Goal: Task Accomplishment & Management: Manage account settings

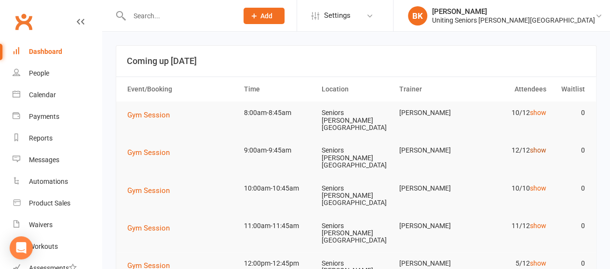
click at [536, 147] on link "show" at bounding box center [537, 151] width 16 height 8
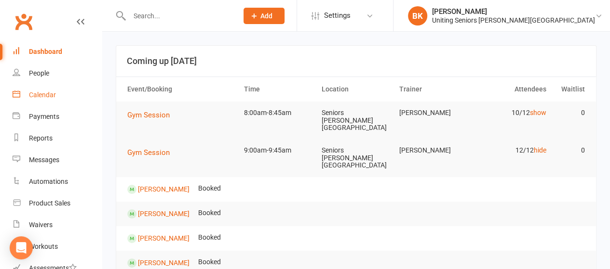
click at [67, 99] on link "Calendar" at bounding box center [57, 95] width 89 height 22
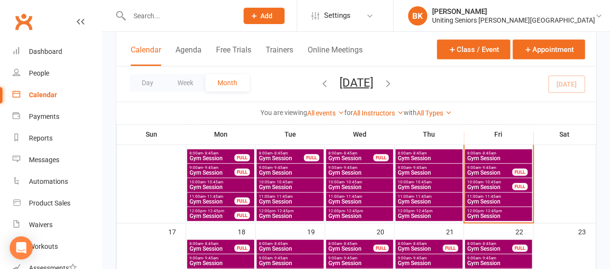
scroll to position [252, 0]
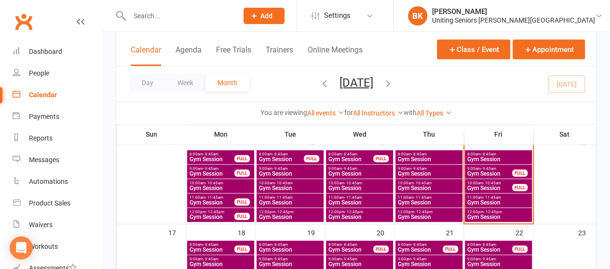
click at [490, 172] on span "Gym Session" at bounding box center [490, 174] width 46 height 6
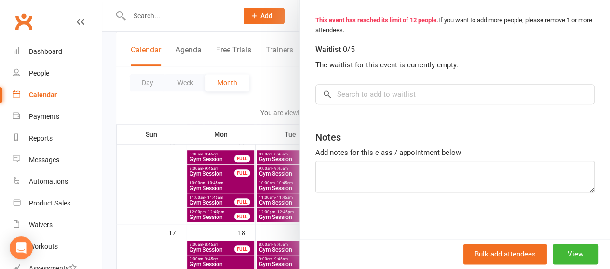
scroll to position [381, 0]
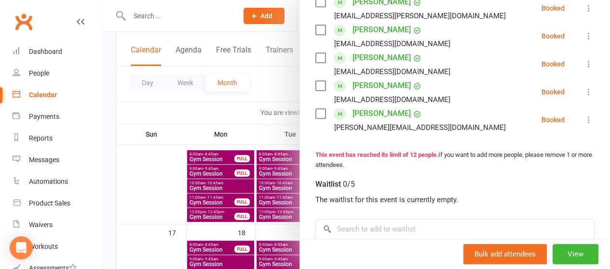
click at [584, 121] on icon at bounding box center [589, 120] width 10 height 10
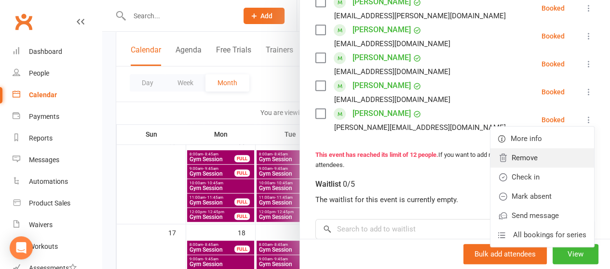
click at [529, 161] on link "Remove" at bounding box center [542, 157] width 104 height 19
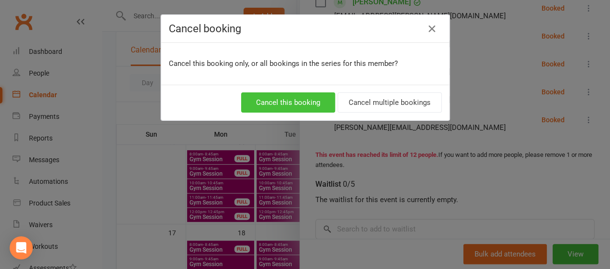
click at [305, 103] on button "Cancel this booking" at bounding box center [288, 103] width 94 height 20
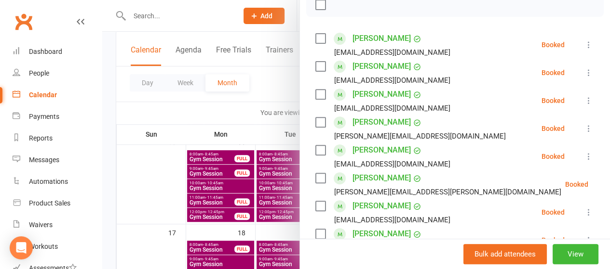
scroll to position [147, 0]
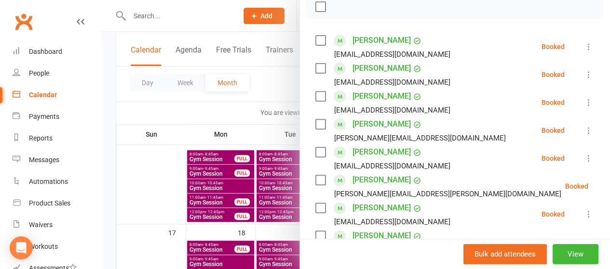
click at [280, 83] on div at bounding box center [356, 134] width 508 height 269
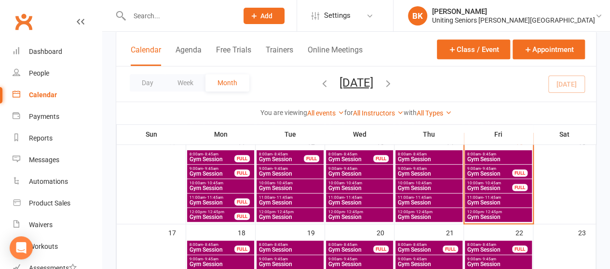
click at [492, 158] on span "Gym Session" at bounding box center [498, 160] width 63 height 6
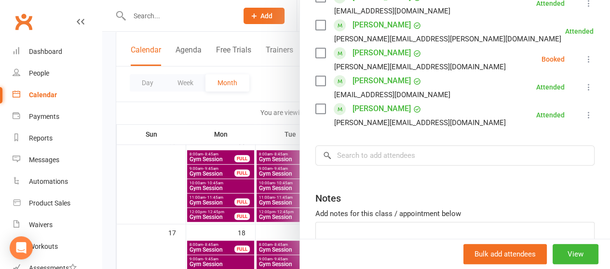
scroll to position [330, 0]
click at [584, 61] on icon at bounding box center [589, 59] width 10 height 10
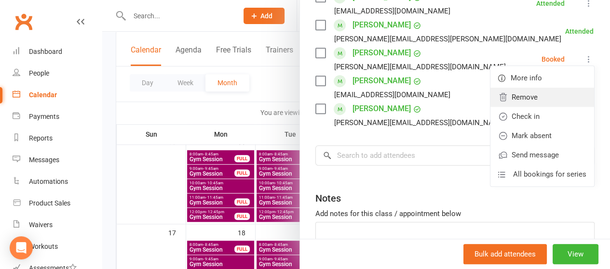
click at [539, 94] on link "Remove" at bounding box center [542, 97] width 104 height 19
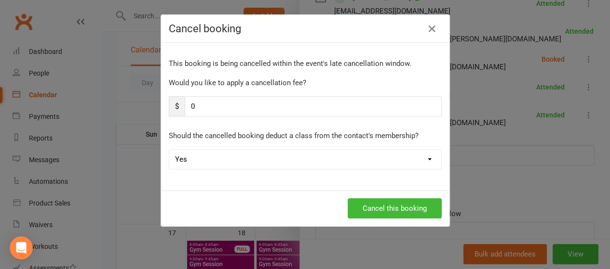
click at [287, 155] on select "Yes No" at bounding box center [305, 159] width 272 height 19
select select "1"
click at [169, 150] on select "Yes No" at bounding box center [305, 159] width 272 height 19
click at [384, 207] on button "Cancel this booking" at bounding box center [395, 209] width 94 height 20
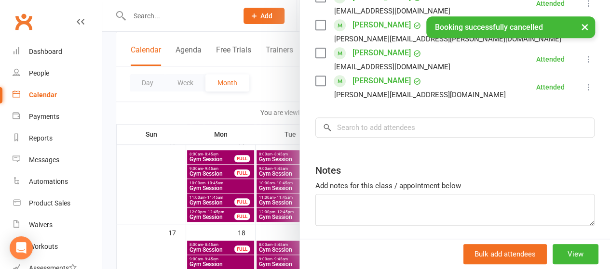
click at [260, 94] on div at bounding box center [356, 134] width 508 height 269
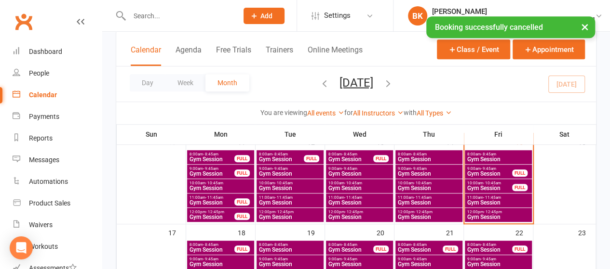
scroll to position [233, 0]
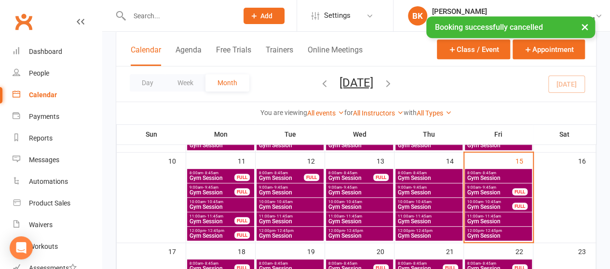
click at [485, 206] on span "Gym Session" at bounding box center [490, 207] width 46 height 6
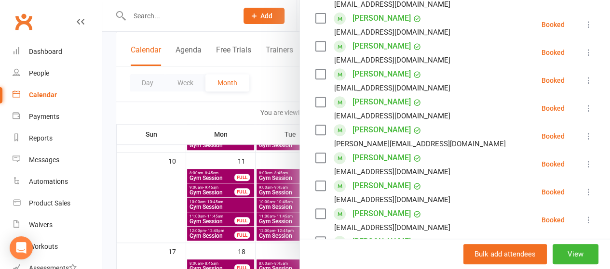
scroll to position [198, 0]
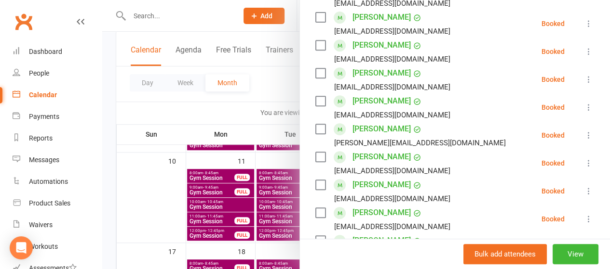
click at [584, 134] on icon at bounding box center [589, 136] width 10 height 10
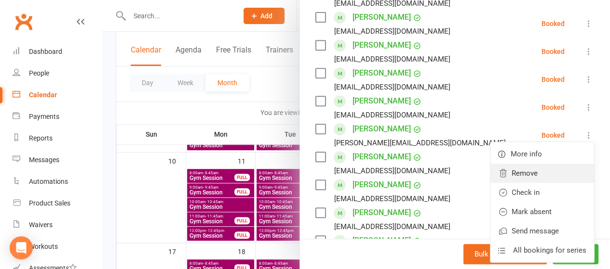
click at [543, 171] on link "Remove" at bounding box center [542, 173] width 104 height 19
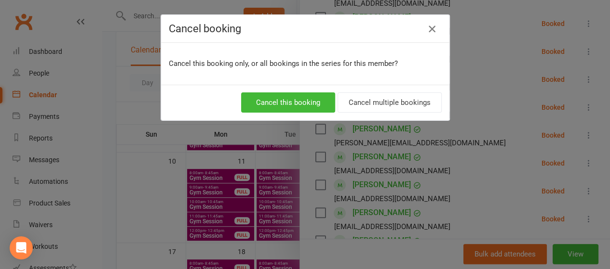
click at [426, 30] on icon "button" at bounding box center [432, 29] width 12 height 12
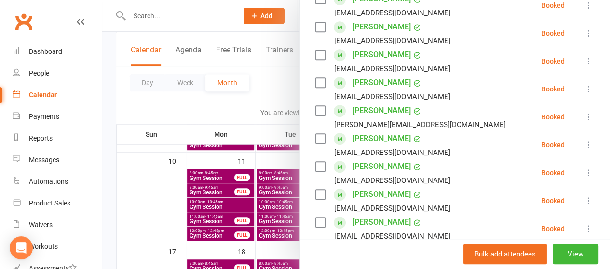
scroll to position [217, 0]
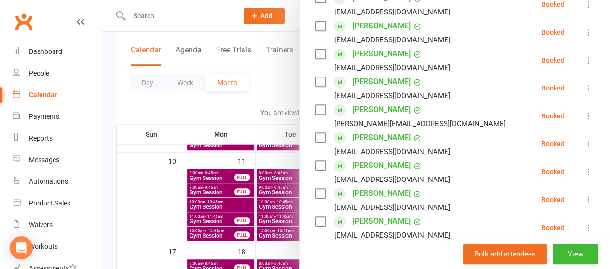
click at [584, 114] on icon at bounding box center [589, 116] width 10 height 10
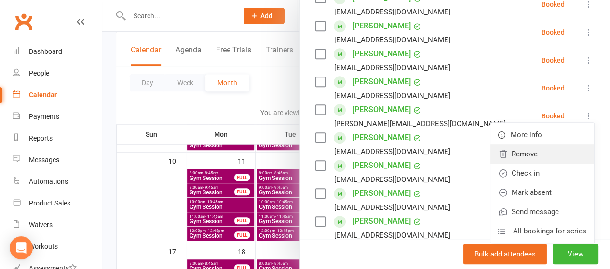
click at [517, 155] on link "Remove" at bounding box center [542, 154] width 104 height 19
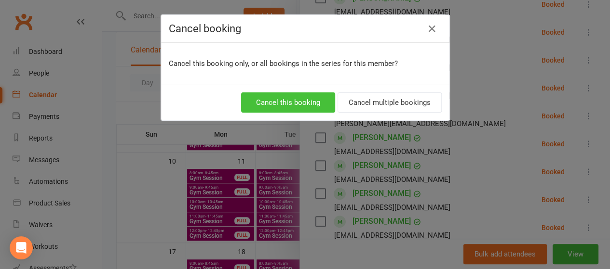
click at [316, 99] on button "Cancel this booking" at bounding box center [288, 103] width 94 height 20
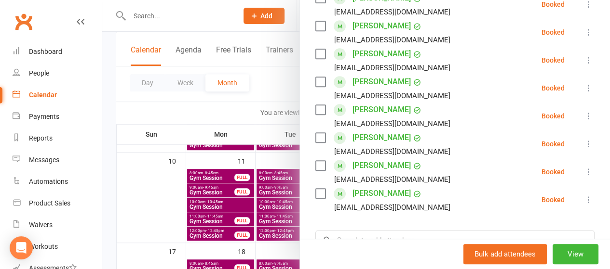
click at [584, 147] on icon at bounding box center [589, 144] width 10 height 10
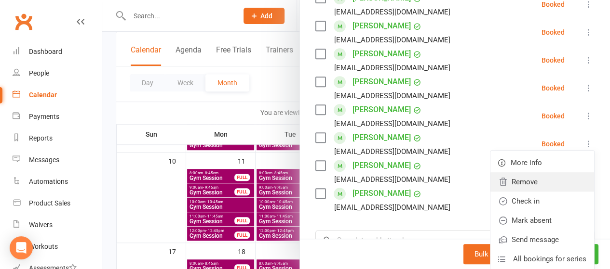
click at [535, 181] on link "Remove" at bounding box center [542, 182] width 104 height 19
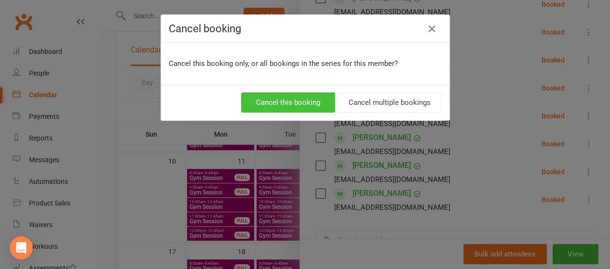
click at [299, 98] on button "Cancel this booking" at bounding box center [288, 103] width 94 height 20
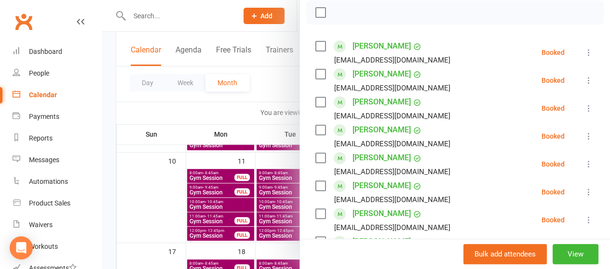
scroll to position [141, 0]
click at [271, 81] on div at bounding box center [356, 134] width 508 height 269
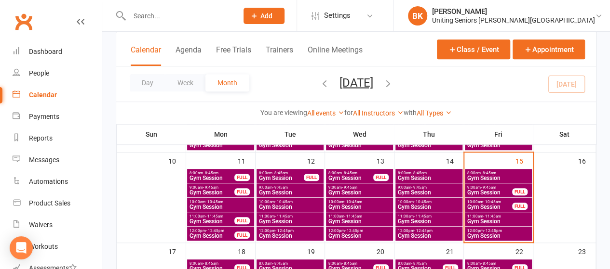
click at [497, 221] on span "Gym Session" at bounding box center [498, 222] width 63 height 6
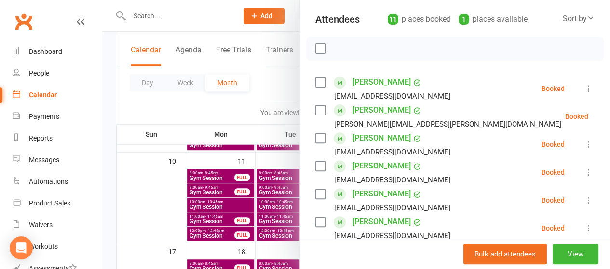
scroll to position [99, 0]
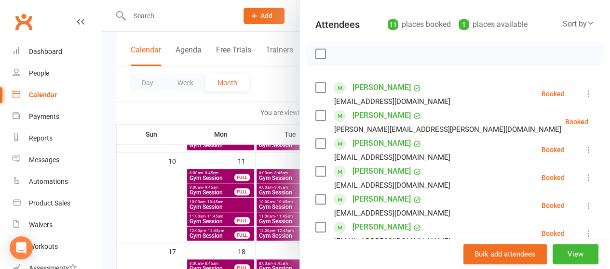
click at [262, 77] on div at bounding box center [356, 134] width 508 height 269
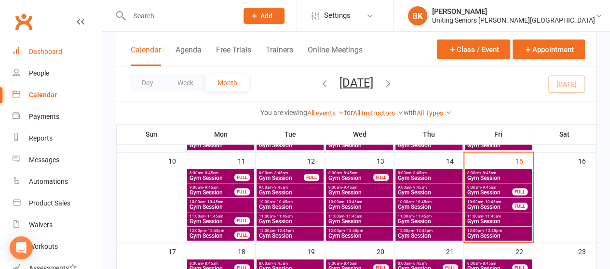
click at [75, 51] on link "Dashboard" at bounding box center [57, 52] width 89 height 22
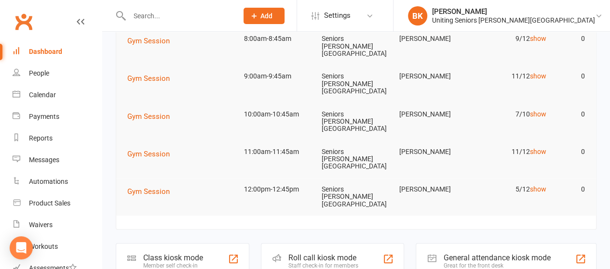
scroll to position [75, 0]
click at [538, 140] on td "11/12 show" at bounding box center [511, 151] width 78 height 23
click at [538, 148] on link "show" at bounding box center [537, 152] width 16 height 8
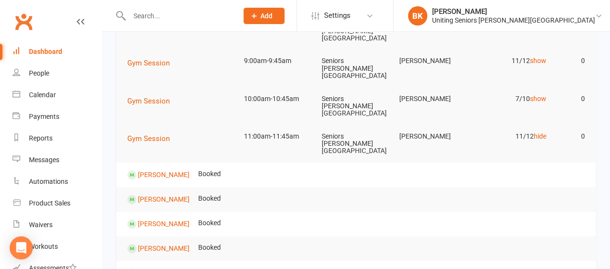
scroll to position [89, 0]
click at [50, 96] on div "Calendar" at bounding box center [42, 95] width 27 height 8
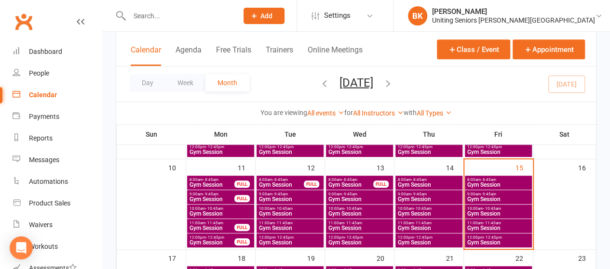
scroll to position [229, 0]
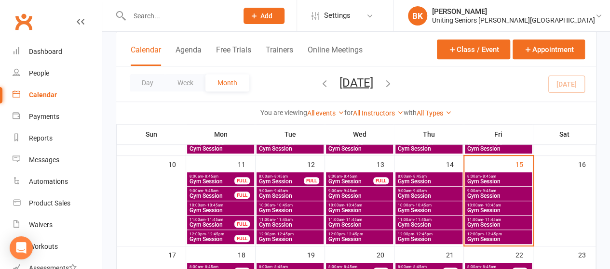
click at [488, 223] on span "Gym Session" at bounding box center [498, 225] width 63 height 6
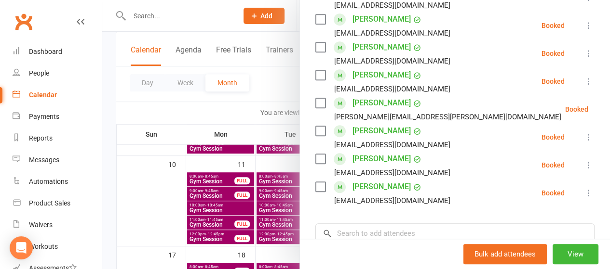
scroll to position [280, 0]
click at [386, 234] on input "search" at bounding box center [454, 233] width 279 height 20
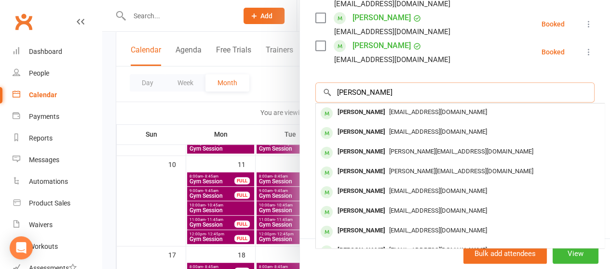
scroll to position [424, 0]
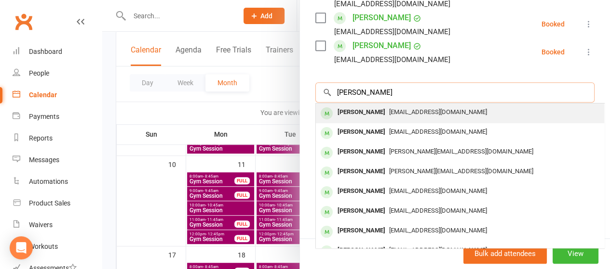
type input "raymond bra"
click at [370, 112] on div "[PERSON_NAME]" at bounding box center [361, 113] width 55 height 14
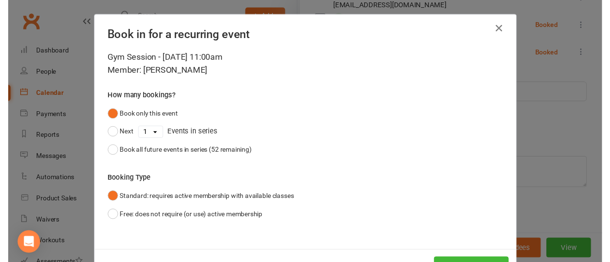
scroll to position [36, 0]
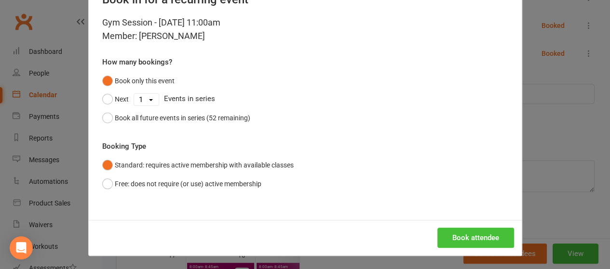
click at [453, 229] on button "Book attendee" at bounding box center [475, 238] width 77 height 20
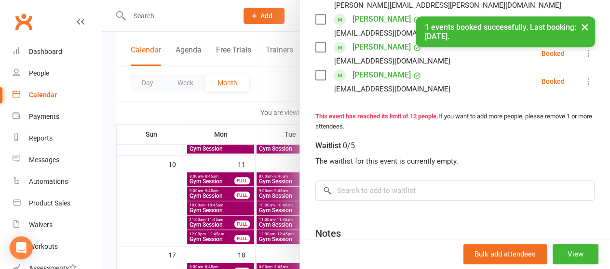
scroll to position [452, 0]
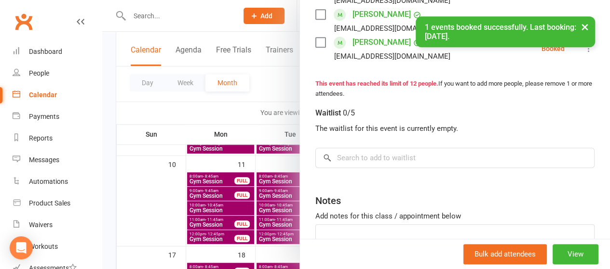
click at [219, 113] on div at bounding box center [356, 134] width 508 height 269
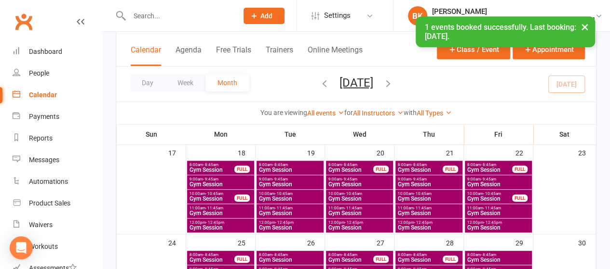
scroll to position [337, 0]
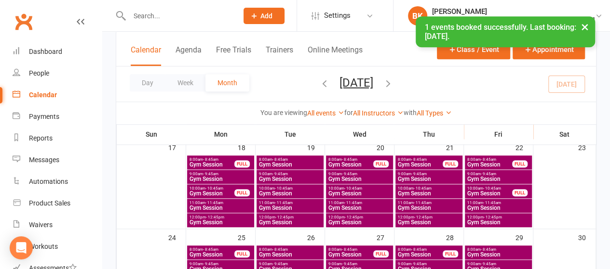
click at [283, 202] on span "- 11:45am" at bounding box center [284, 203] width 18 height 4
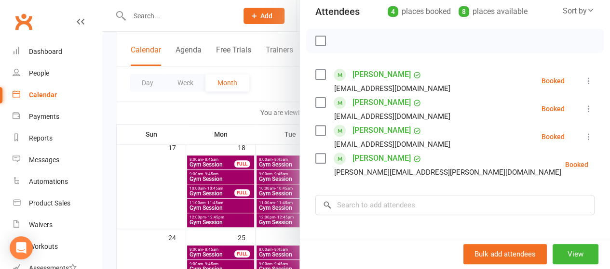
scroll to position [114, 0]
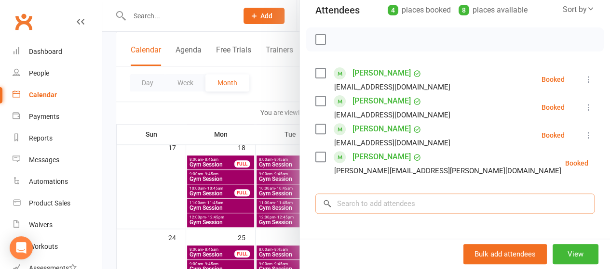
click at [406, 199] on input "search" at bounding box center [454, 204] width 279 height 20
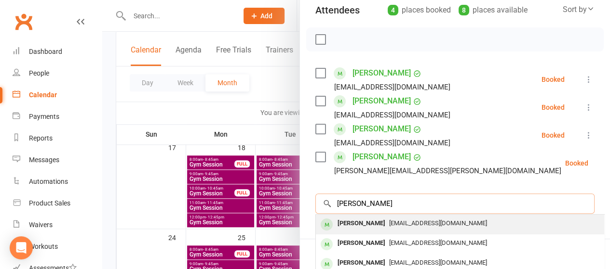
type input "raymond bram"
click at [366, 223] on div "[PERSON_NAME]" at bounding box center [361, 224] width 55 height 14
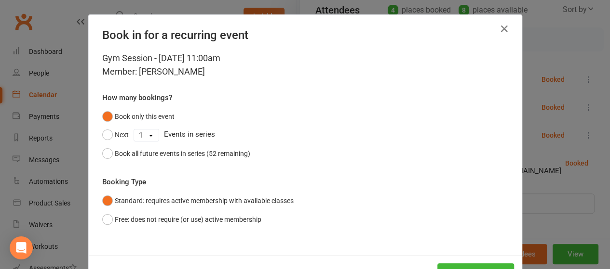
click at [144, 138] on select "1 2 3 4 5 6 7 8 9 10 11 12 13 14 15 16 17 18 19 20 21 22 23 24 25 26 27 28 29 3…" at bounding box center [146, 136] width 25 height 12
select select "1"
click at [134, 130] on select "1 2 3 4 5 6 7 8 9 10 11 12 13 14 15 16 17 18 19 20 21 22 23 24 25 26 27 28 29 3…" at bounding box center [146, 136] width 25 height 12
click at [121, 128] on button "Next" at bounding box center [115, 135] width 27 height 18
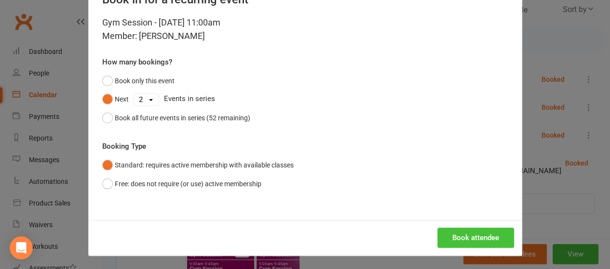
click at [461, 243] on button "Book attendee" at bounding box center [475, 238] width 77 height 20
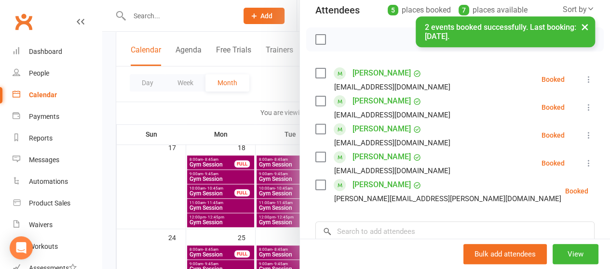
click at [229, 111] on div at bounding box center [356, 134] width 508 height 269
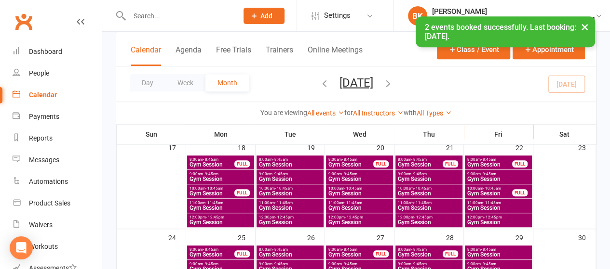
click at [484, 205] on span "Gym Session" at bounding box center [498, 208] width 63 height 6
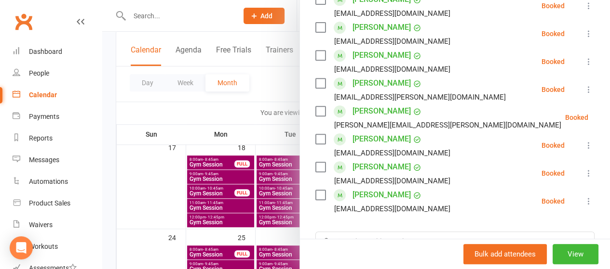
scroll to position [272, 0]
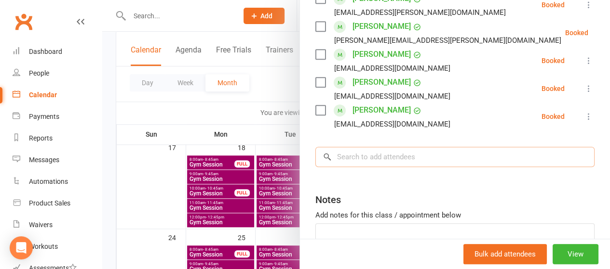
click at [377, 156] on input "search" at bounding box center [454, 157] width 279 height 20
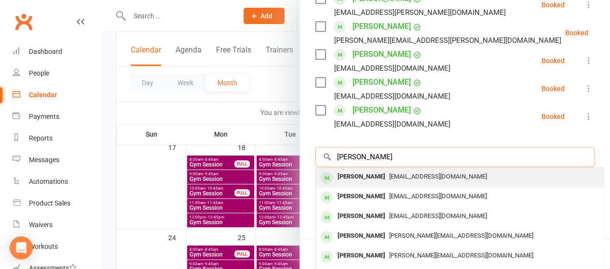
type input "raymond bram"
click at [363, 173] on div "[PERSON_NAME]" at bounding box center [361, 177] width 55 height 14
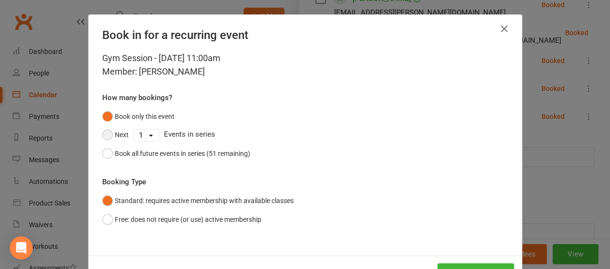
click at [109, 138] on button "Next" at bounding box center [115, 135] width 27 height 18
click at [147, 140] on select "1 2 3 4 5 6 7 8 9 10 11 12 13 14 15 16 17 18 19 20 21 22 23 24 25 26 27 28 29 3…" at bounding box center [146, 136] width 25 height 12
select select "1"
click at [134, 130] on select "1 2 3 4 5 6 7 8 9 10 11 12 13 14 15 16 17 18 19 20 21 22 23 24 25 26 27 28 29 3…" at bounding box center [146, 136] width 25 height 12
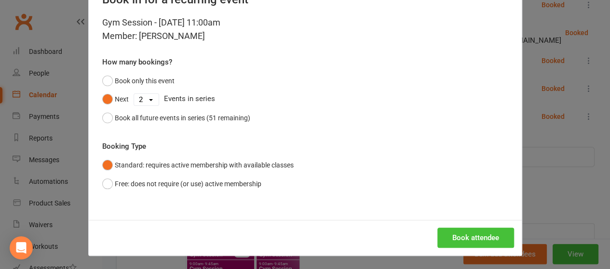
click at [455, 240] on button "Book attendee" at bounding box center [475, 238] width 77 height 20
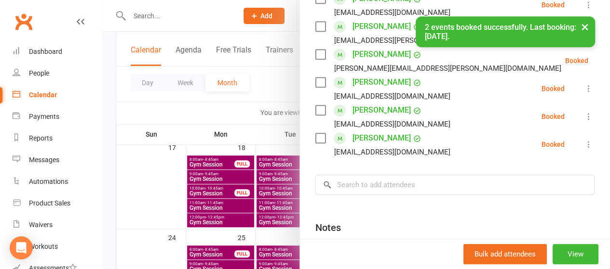
scroll to position [300, 0]
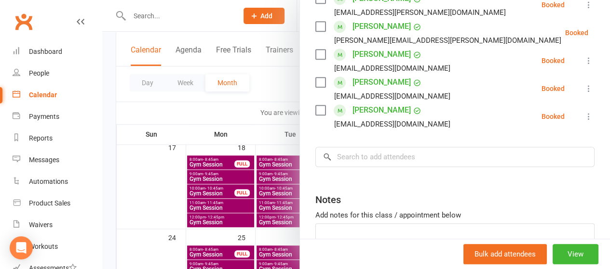
click at [268, 88] on div at bounding box center [356, 134] width 508 height 269
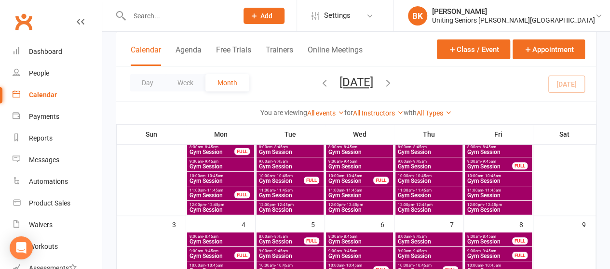
scroll to position [50, 0]
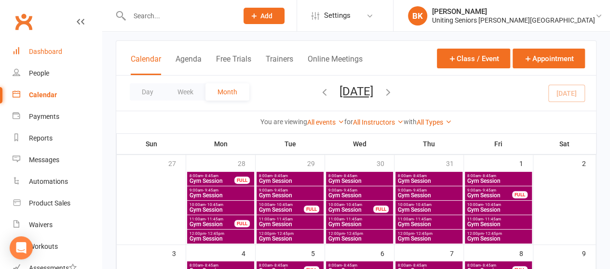
click at [54, 52] on div "Dashboard" at bounding box center [45, 52] width 33 height 8
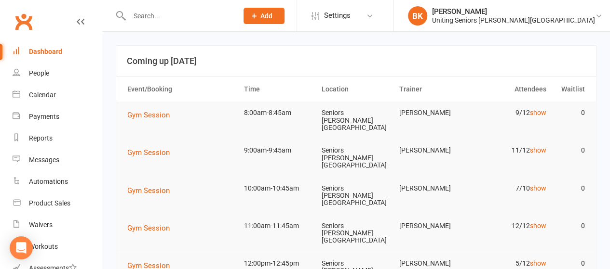
click at [183, 21] on input "text" at bounding box center [178, 15] width 105 height 13
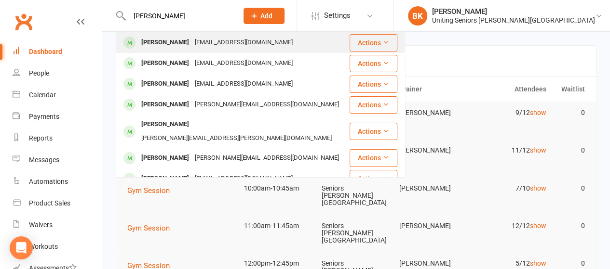
type input "raymond bramwll"
click at [179, 40] on div "[PERSON_NAME]" at bounding box center [165, 43] width 54 height 14
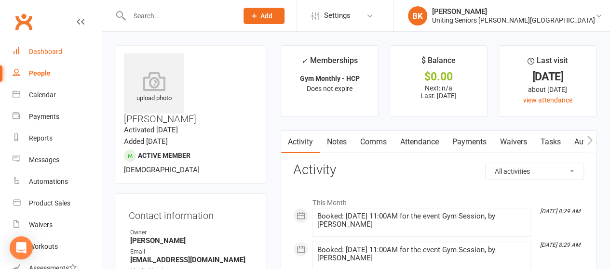
click at [74, 58] on link "Dashboard" at bounding box center [57, 52] width 89 height 22
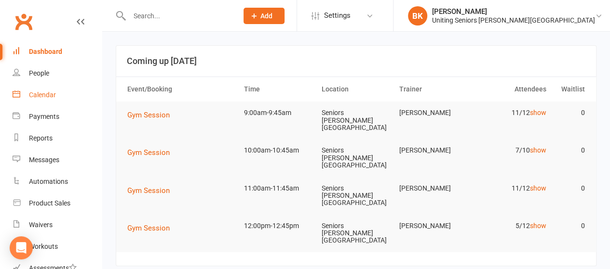
click at [41, 96] on div "Calendar" at bounding box center [42, 95] width 27 height 8
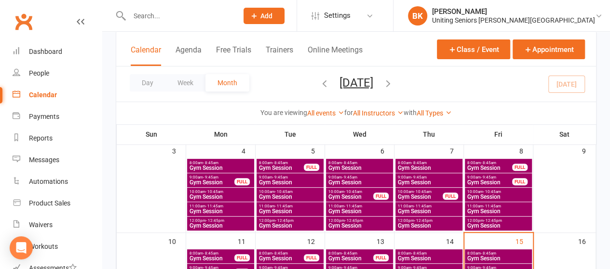
scroll to position [208, 0]
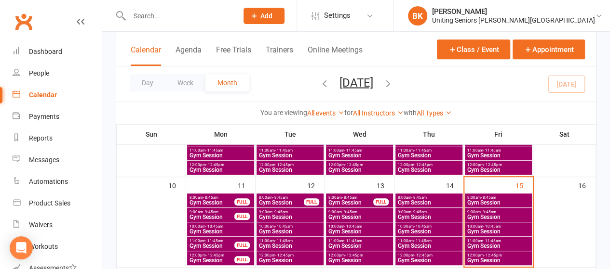
click at [512, 215] on span "Gym Session" at bounding box center [498, 218] width 63 height 6
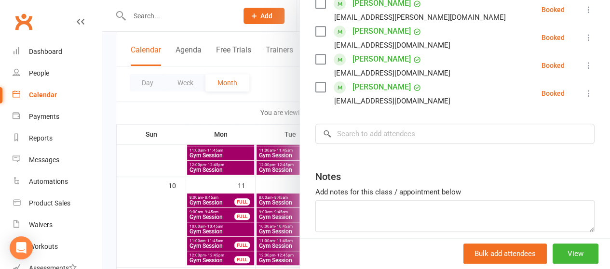
scroll to position [389, 0]
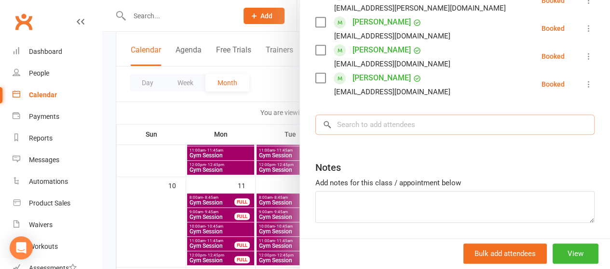
click at [364, 123] on input "search" at bounding box center [454, 125] width 279 height 20
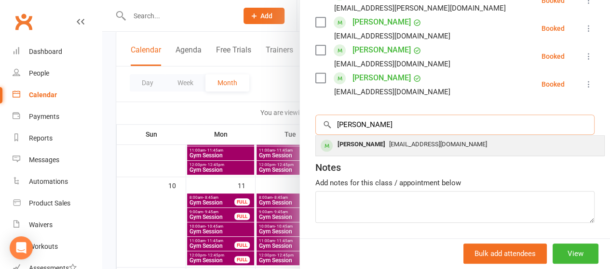
type input "doug"
click at [366, 145] on div "[PERSON_NAME]" at bounding box center [361, 145] width 55 height 14
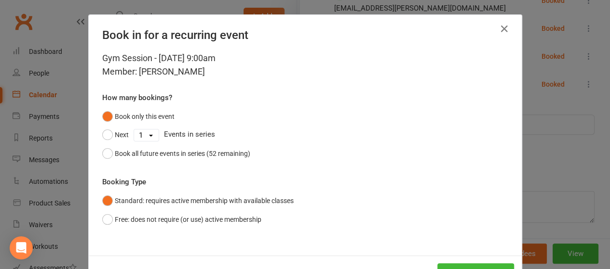
scroll to position [36, 0]
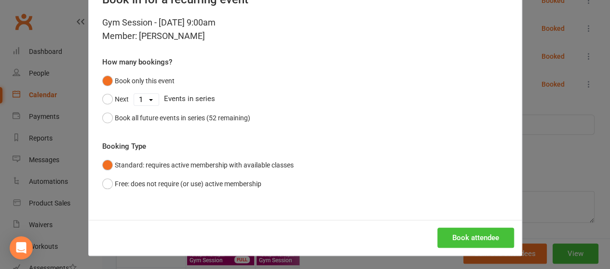
click at [470, 242] on button "Book attendee" at bounding box center [475, 238] width 77 height 20
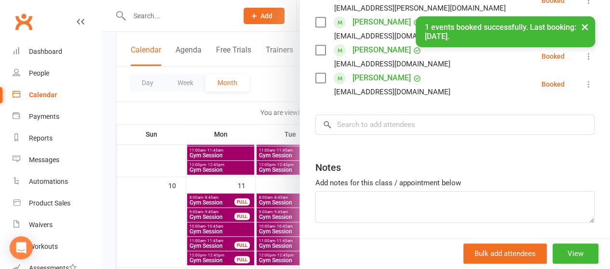
scroll to position [417, 0]
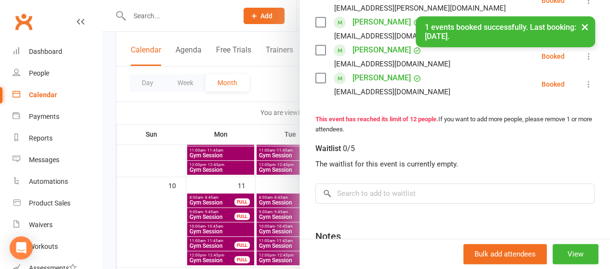
click at [270, 85] on div at bounding box center [356, 134] width 508 height 269
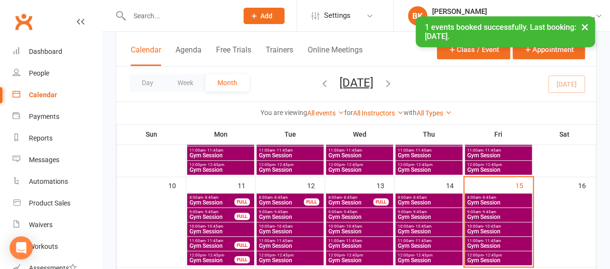
click at [499, 225] on span "- 10:45am" at bounding box center [492, 227] width 18 height 4
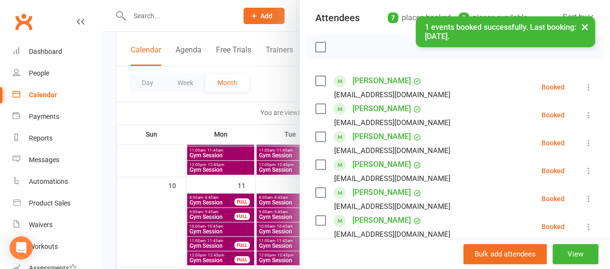
scroll to position [110, 0]
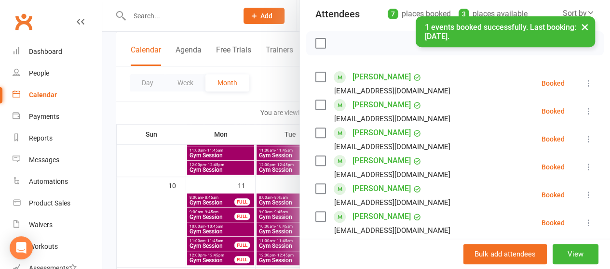
click at [584, 167] on icon at bounding box center [589, 167] width 10 height 10
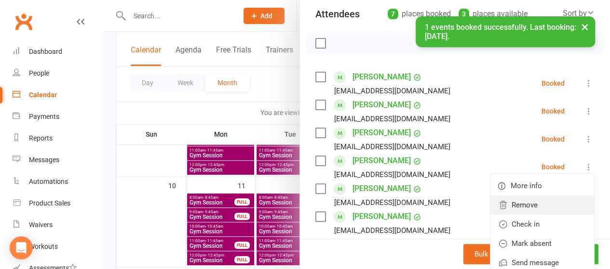
click at [509, 202] on link "Remove" at bounding box center [542, 205] width 104 height 19
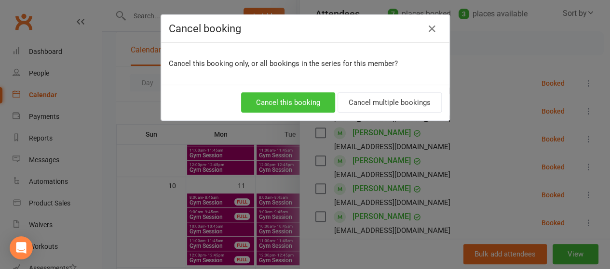
click at [282, 102] on button "Cancel this booking" at bounding box center [288, 103] width 94 height 20
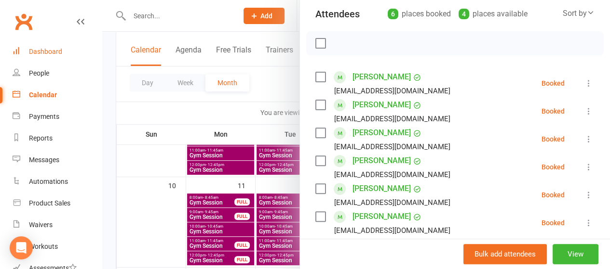
click at [43, 52] on div "Dashboard" at bounding box center [45, 52] width 33 height 8
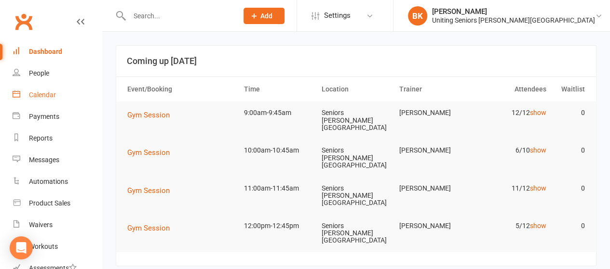
click at [57, 97] on link "Calendar" at bounding box center [57, 95] width 89 height 22
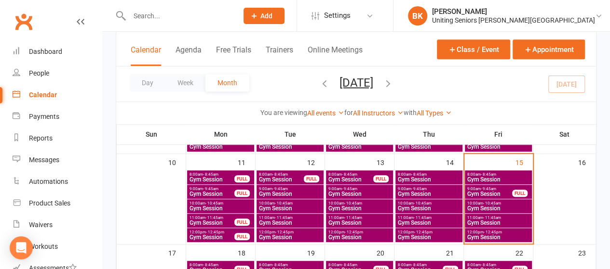
scroll to position [289, 0]
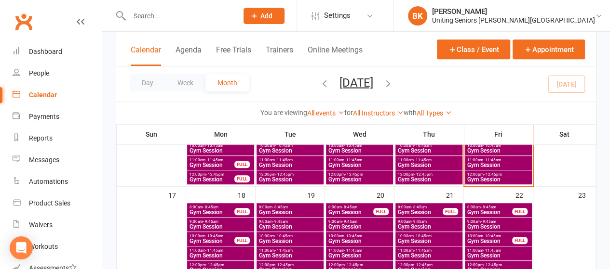
click at [263, 212] on span "Gym Session" at bounding box center [289, 213] width 63 height 6
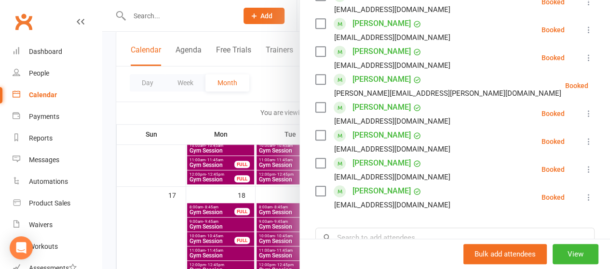
scroll to position [0, 0]
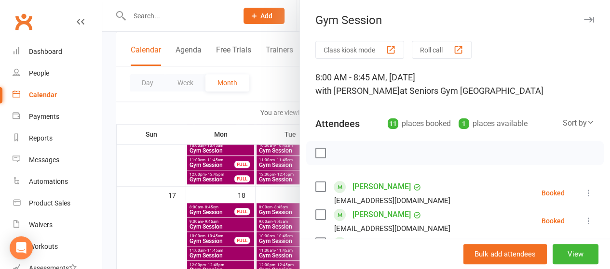
click at [267, 98] on div at bounding box center [356, 134] width 508 height 269
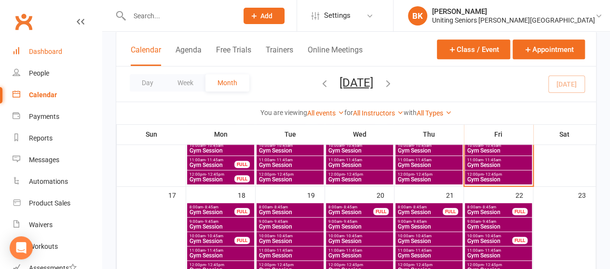
click at [29, 51] on div "Dashboard" at bounding box center [45, 52] width 33 height 8
